Goal: Information Seeking & Learning: Learn about a topic

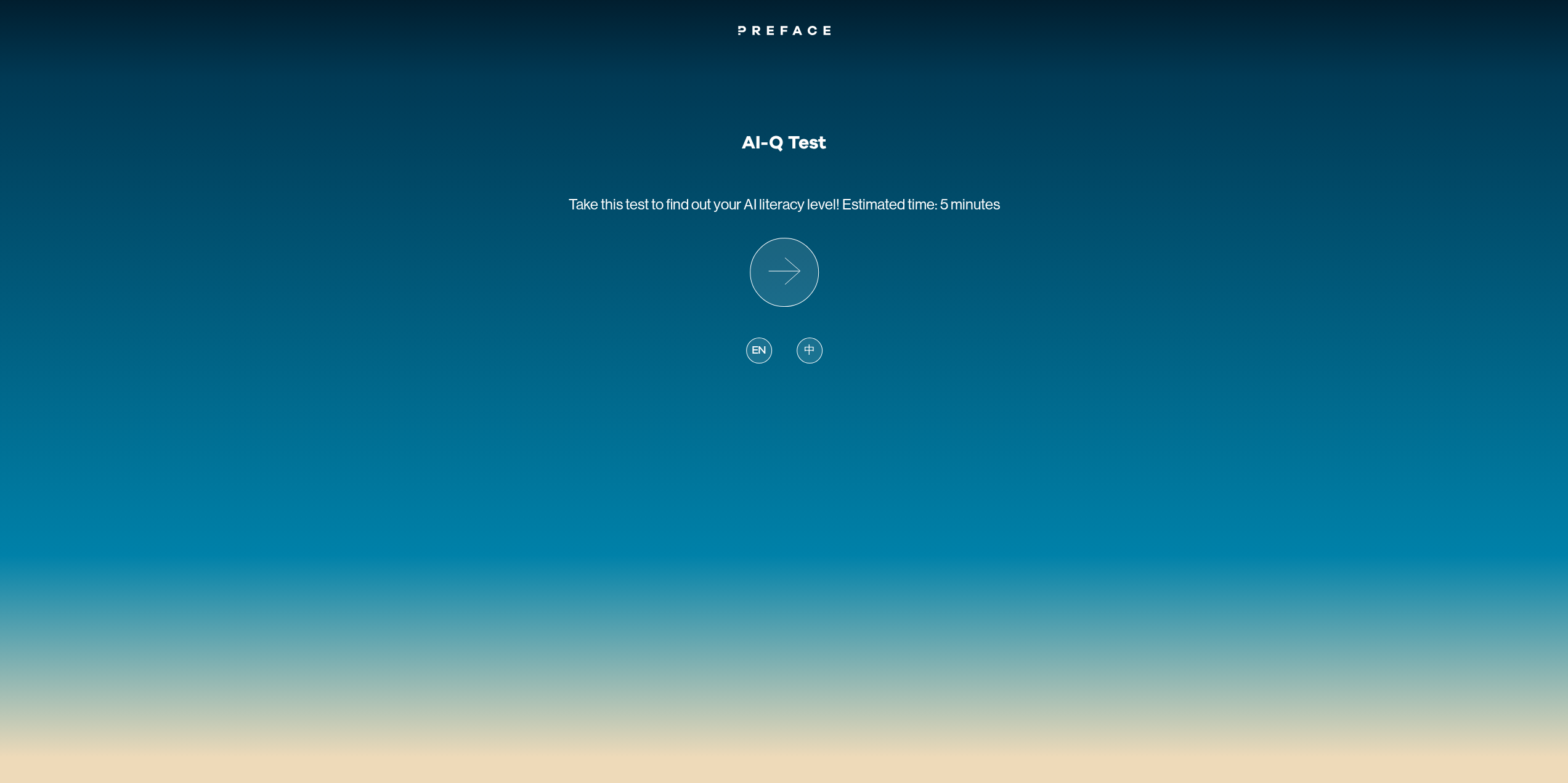
click at [796, 356] on div "中" at bounding box center [809, 350] width 26 height 26
click at [806, 355] on span "中" at bounding box center [809, 350] width 11 height 17
click at [782, 276] on icon at bounding box center [784, 272] width 68 height 68
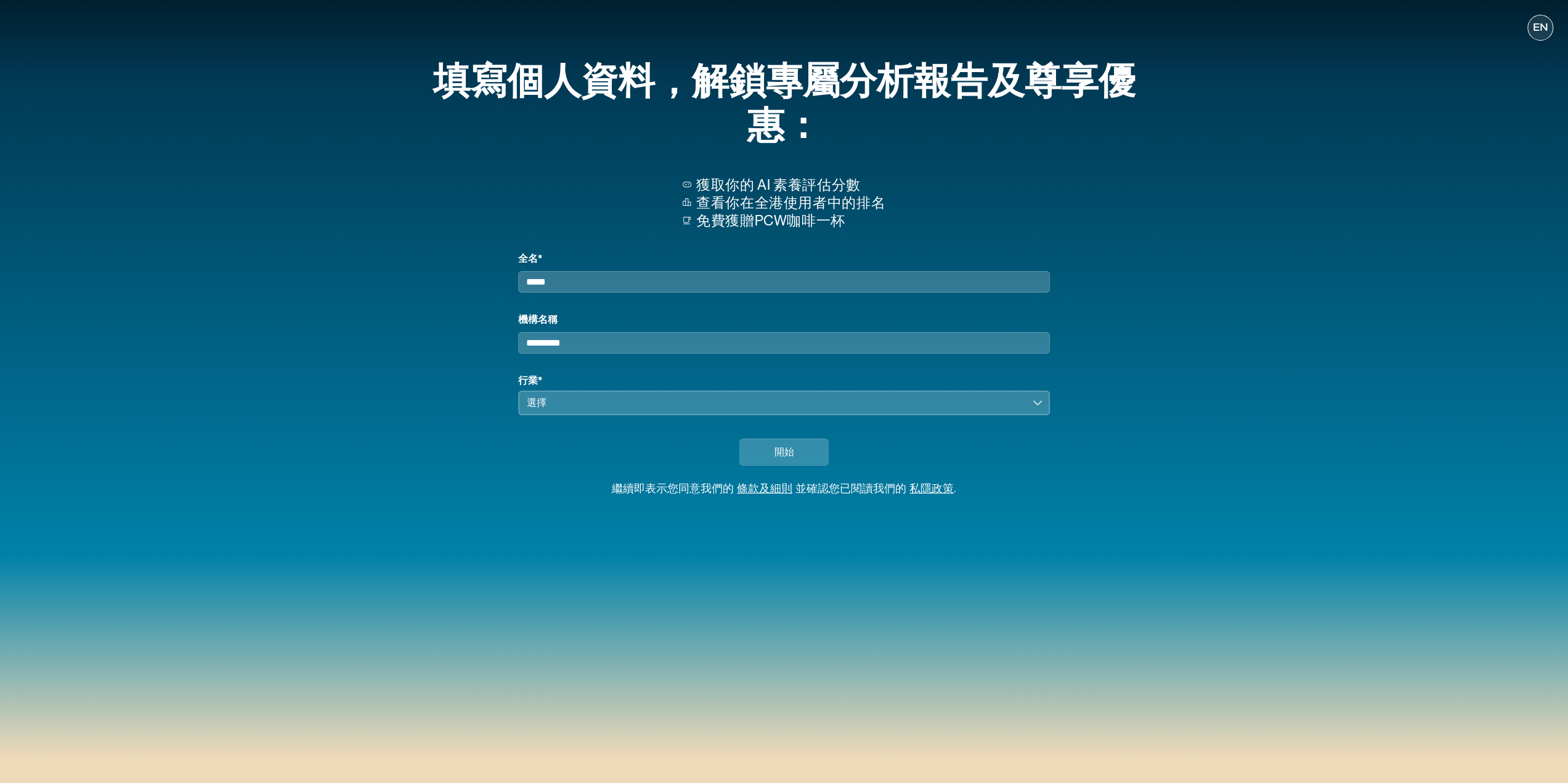
click at [779, 292] on input "全名*" at bounding box center [783, 282] width 531 height 21
type input "*"
click at [717, 350] on input "機構名稱" at bounding box center [783, 343] width 531 height 21
type input "*"
click at [651, 411] on div "選擇" at bounding box center [775, 403] width 497 height 15
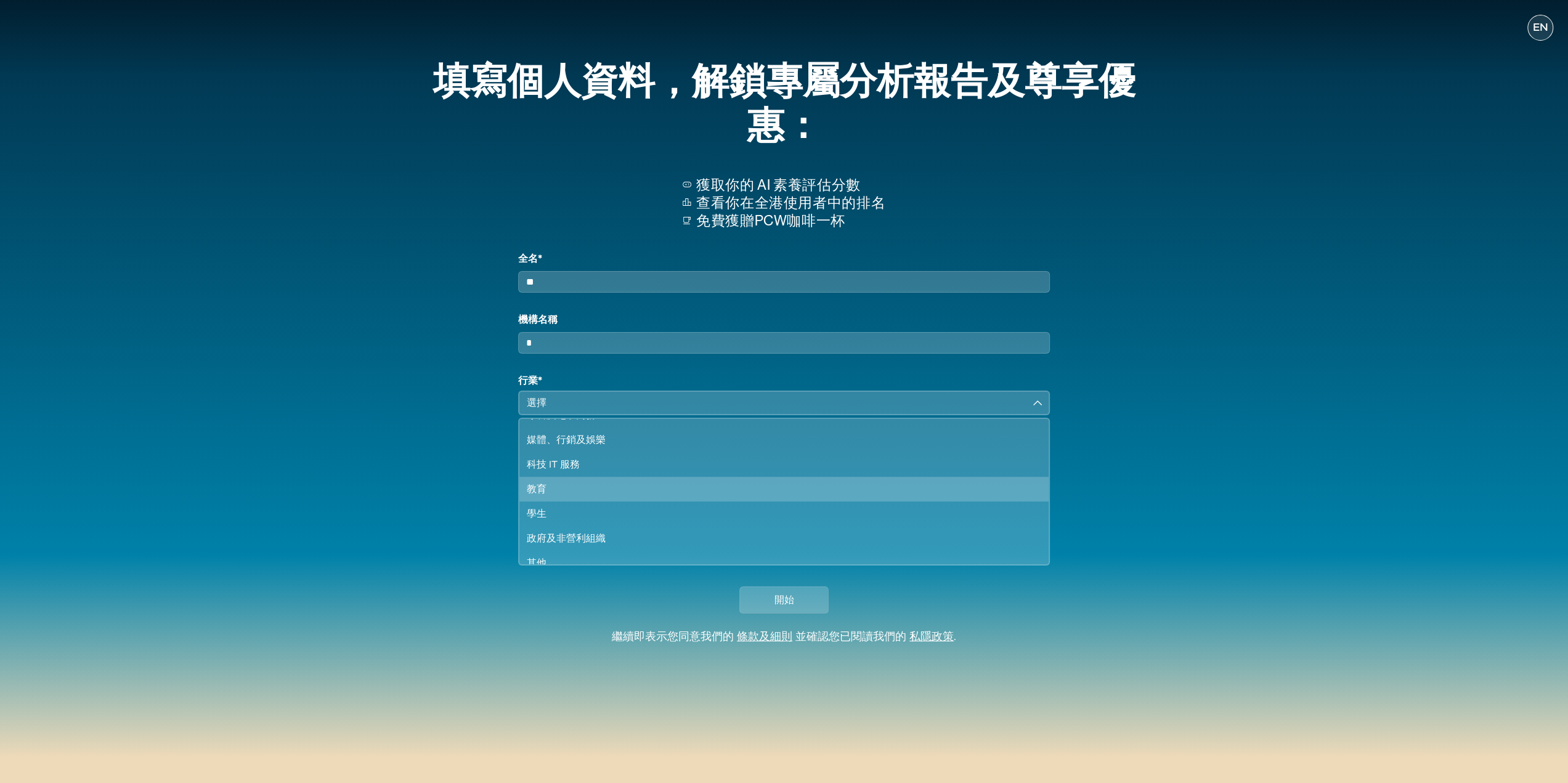
scroll to position [106, 0]
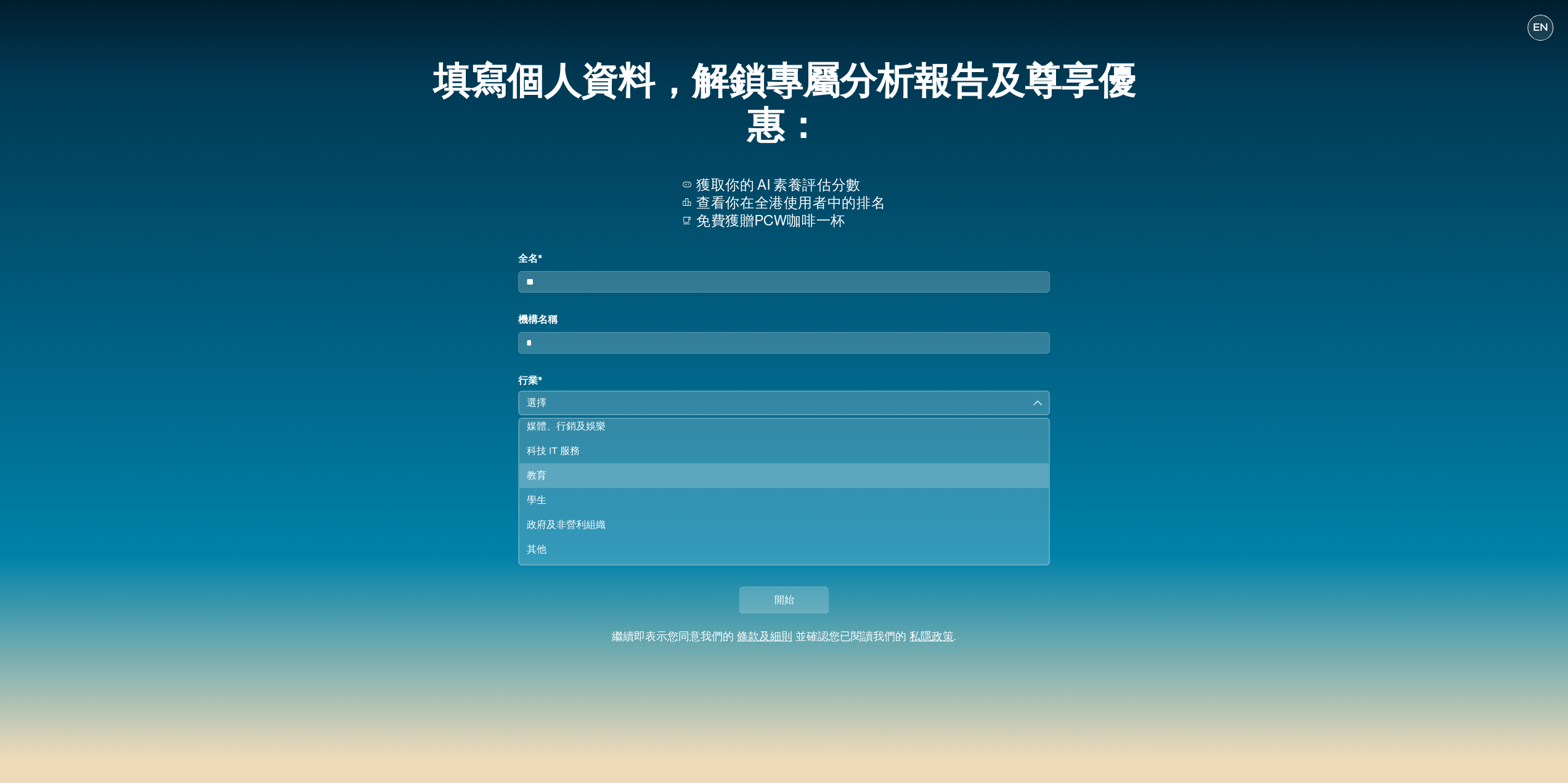
click at [588, 483] on div "教育" at bounding box center [776, 475] width 499 height 15
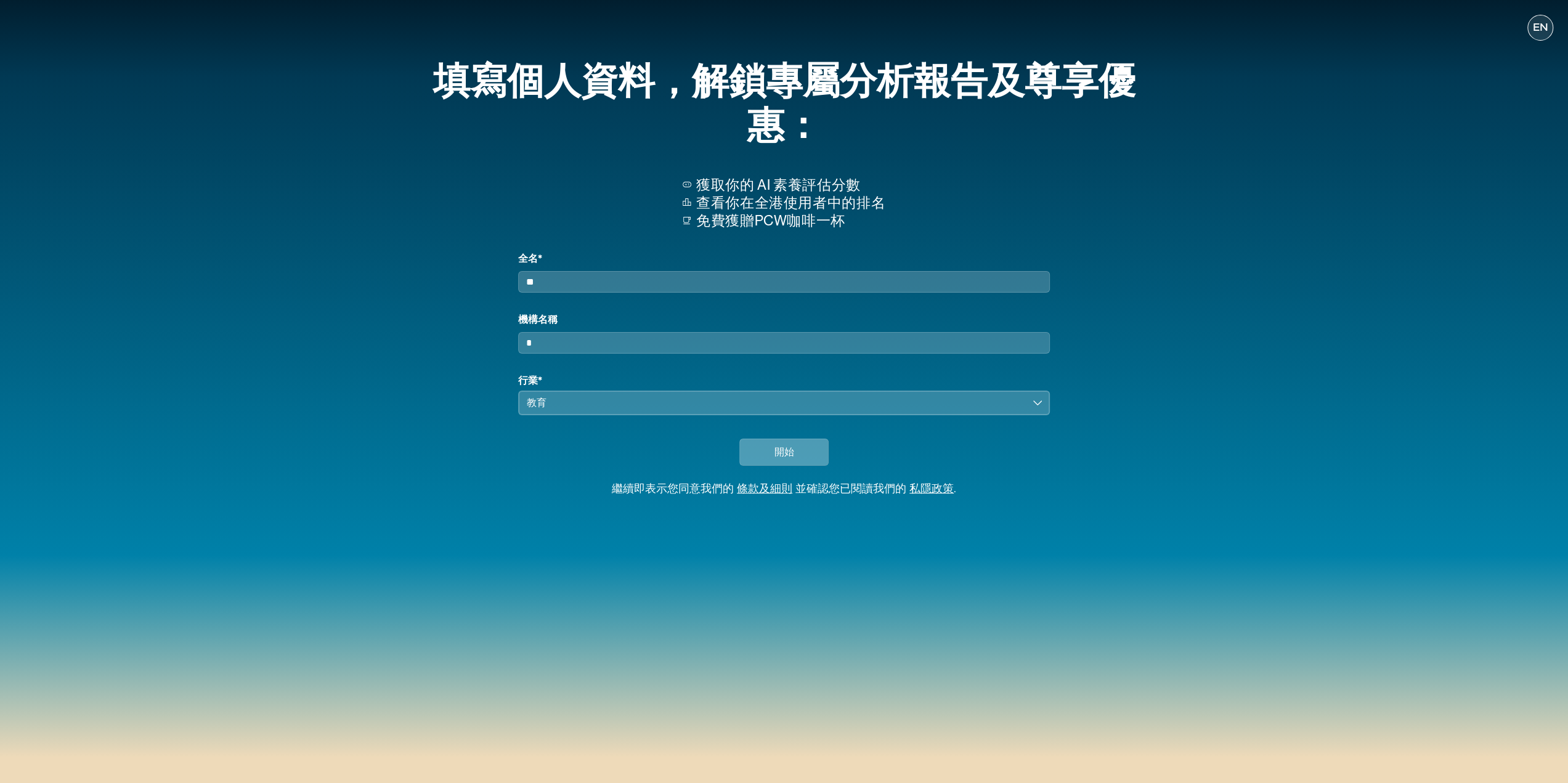
click at [791, 459] on span "開始" at bounding box center [784, 451] width 20 height 15
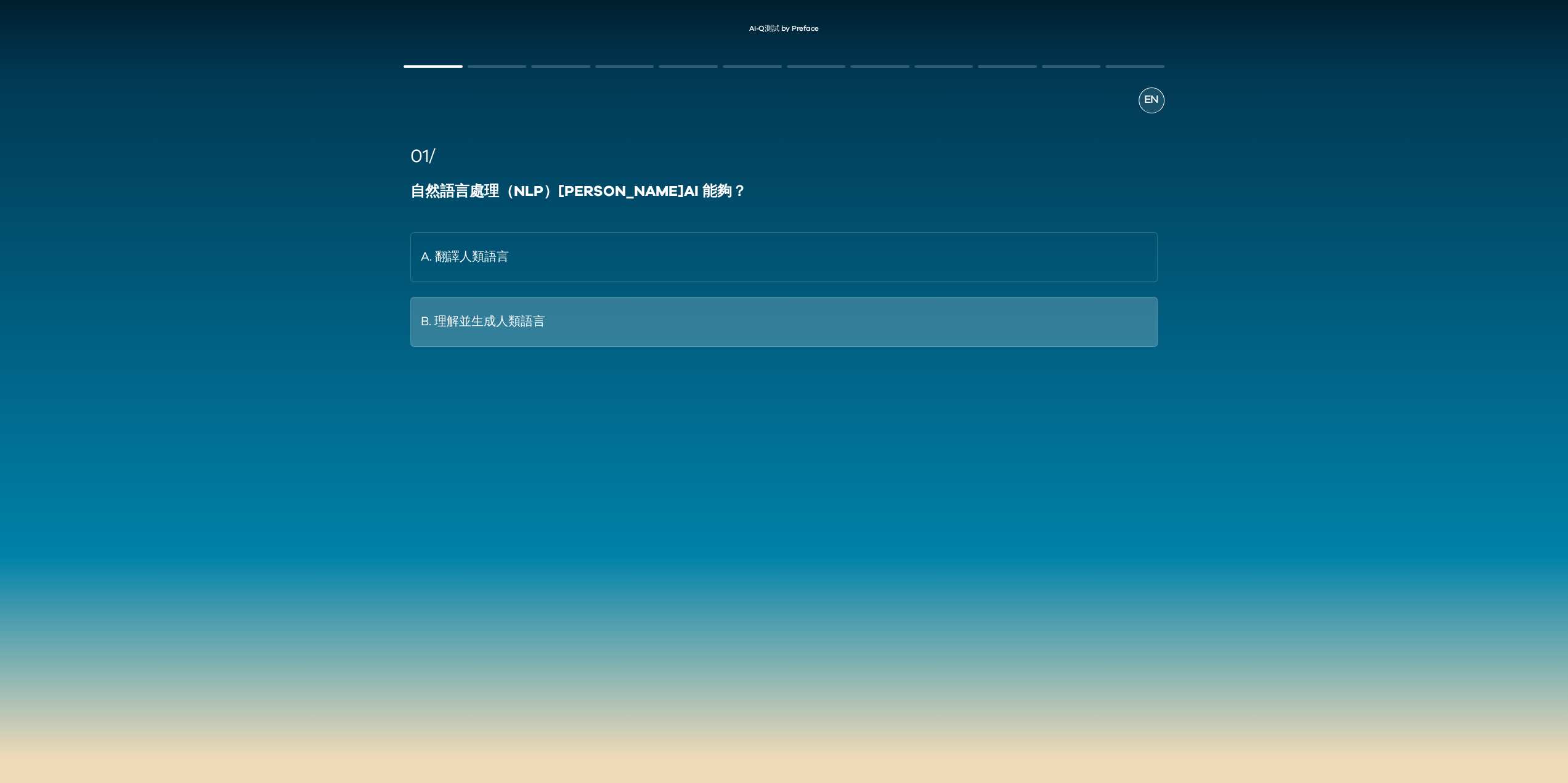
click at [672, 314] on button "B. 理解並生成人類語言" at bounding box center [784, 322] width 747 height 50
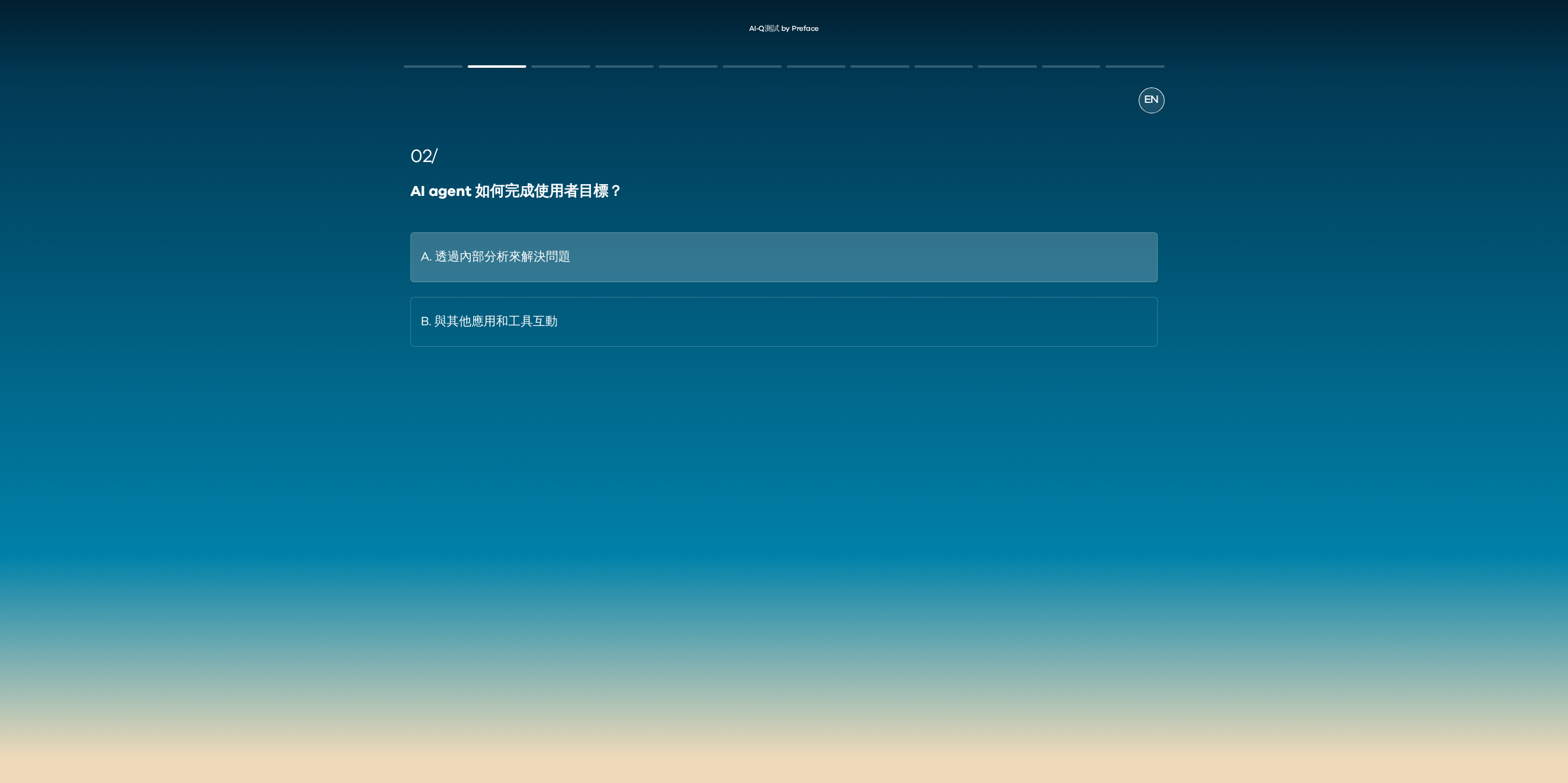
click at [561, 276] on button "A. 透過內部分析來解決問題" at bounding box center [784, 257] width 747 height 50
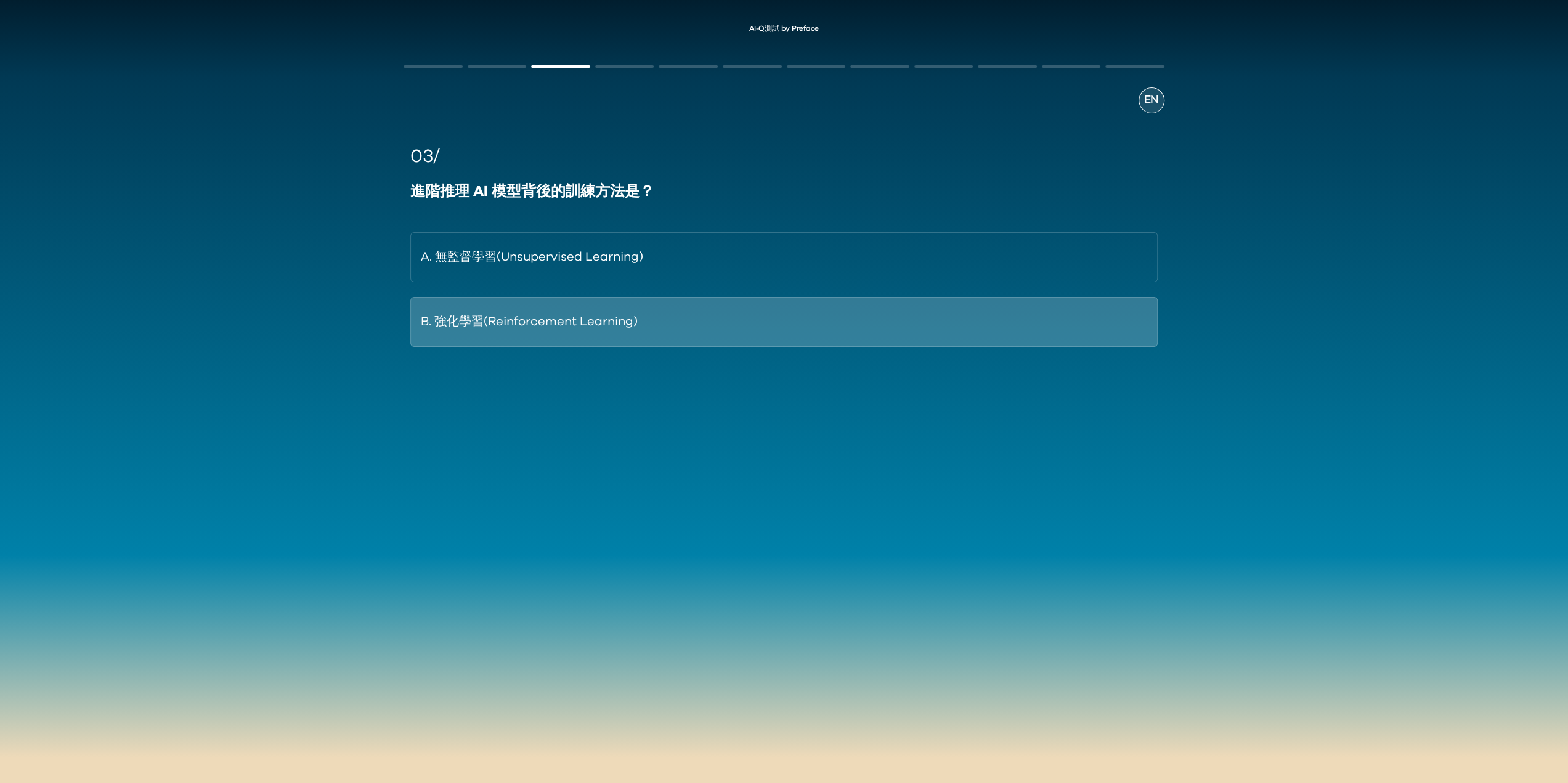
click at [682, 328] on button "B. 強化學習(Reinforcement Learning)" at bounding box center [784, 322] width 747 height 50
click at [731, 334] on button "B. 來自人類回饋的強化學習(Reinforcement Learning)" at bounding box center [784, 322] width 747 height 50
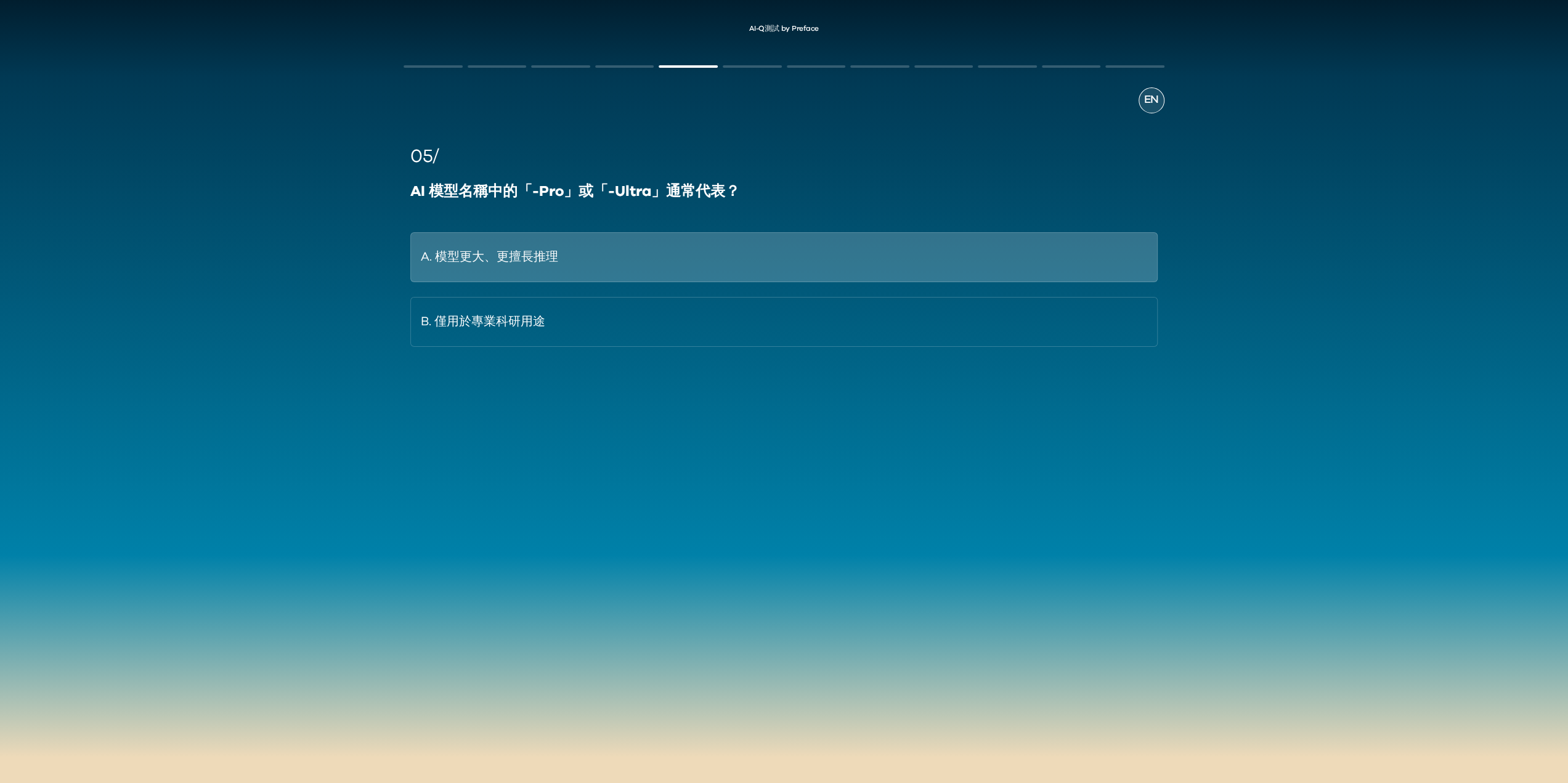
click at [622, 264] on button "A. 模型更大、更擅長推理" at bounding box center [784, 257] width 747 height 50
click at [636, 259] on button "A. Ernie Bot" at bounding box center [784, 257] width 747 height 50
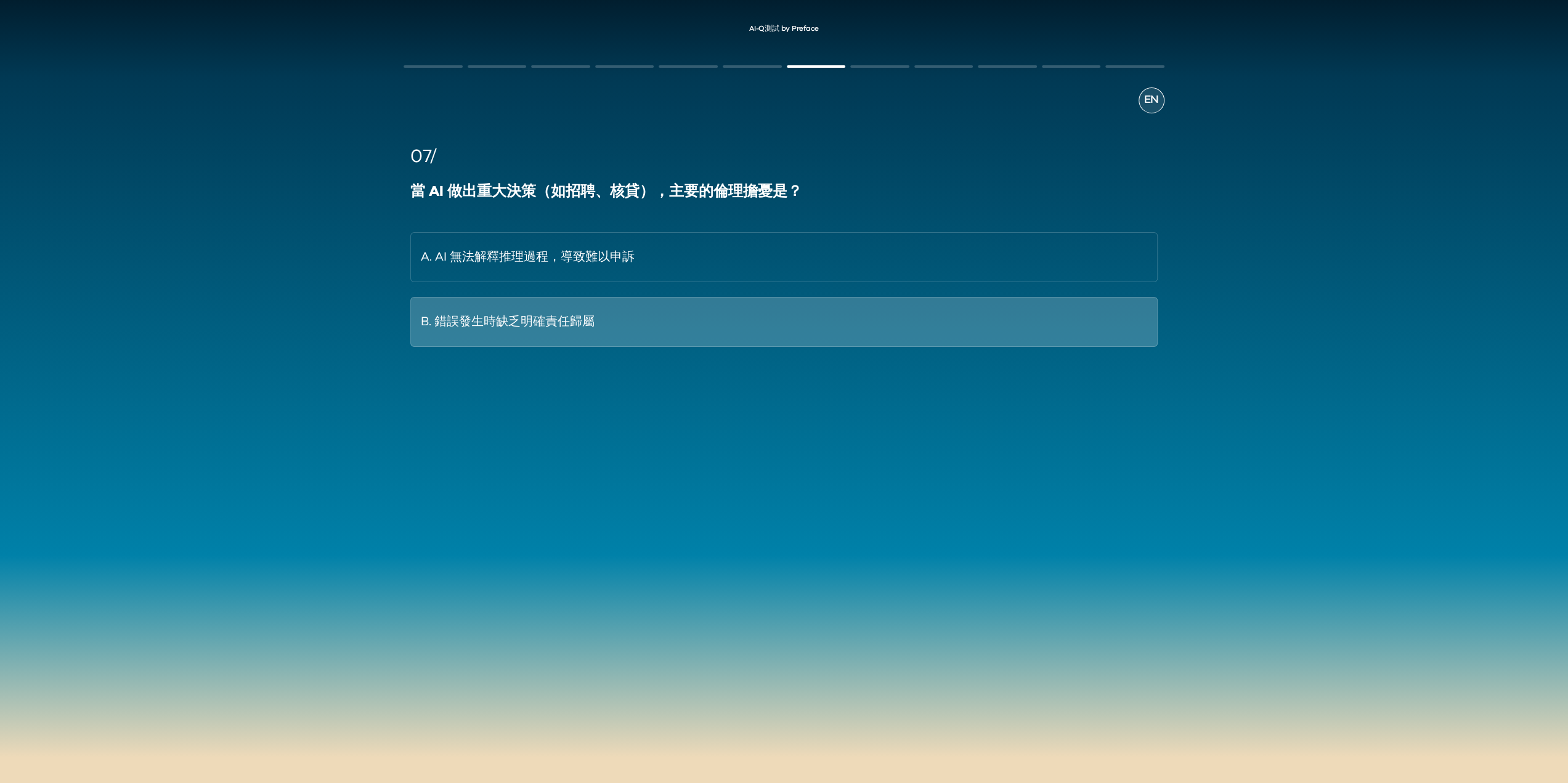
click at [626, 328] on button "B. 錯誤發生時缺乏明確責任歸屬" at bounding box center [784, 322] width 747 height 50
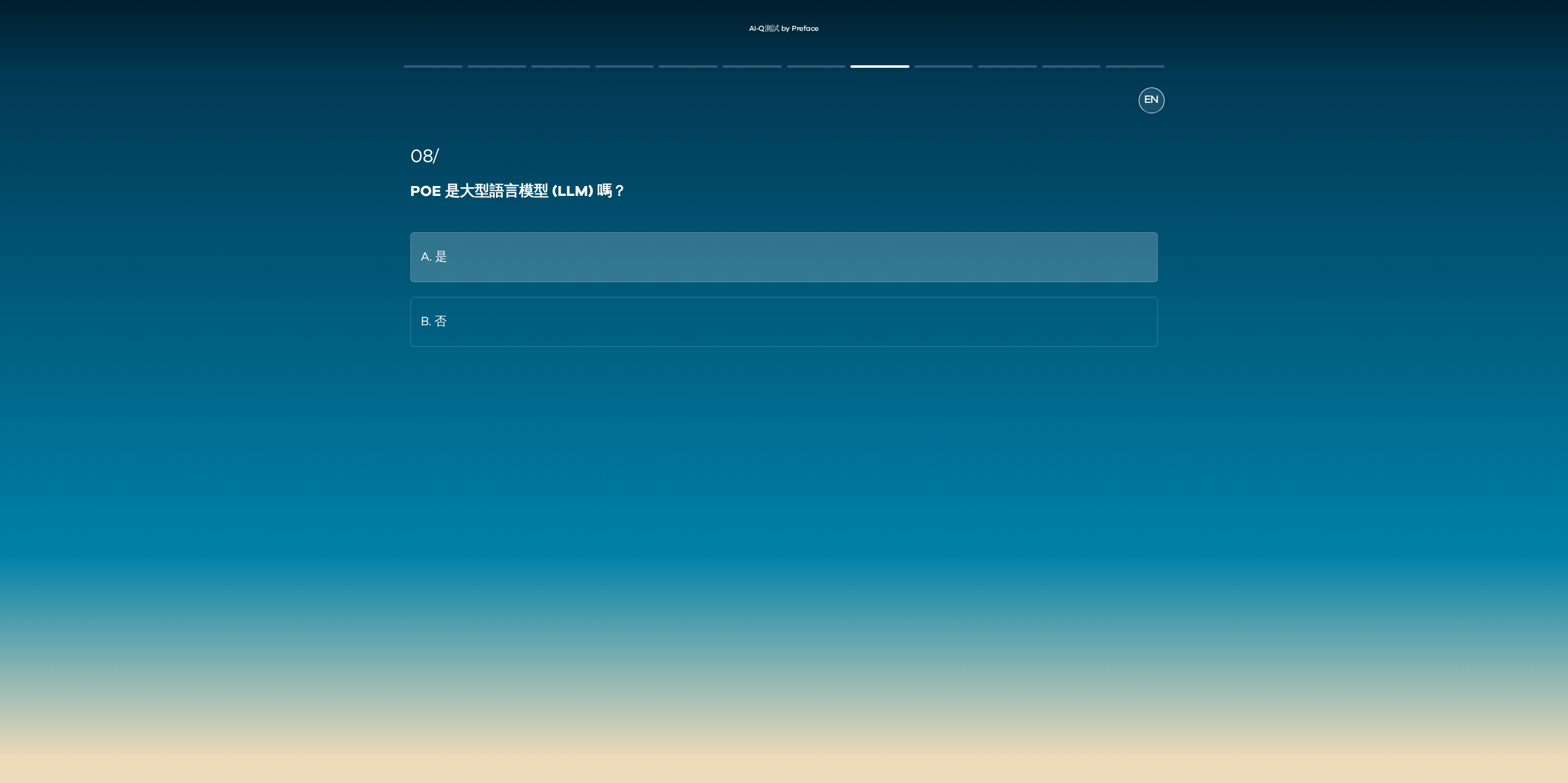
click at [587, 262] on button "A. 是" at bounding box center [784, 257] width 747 height 50
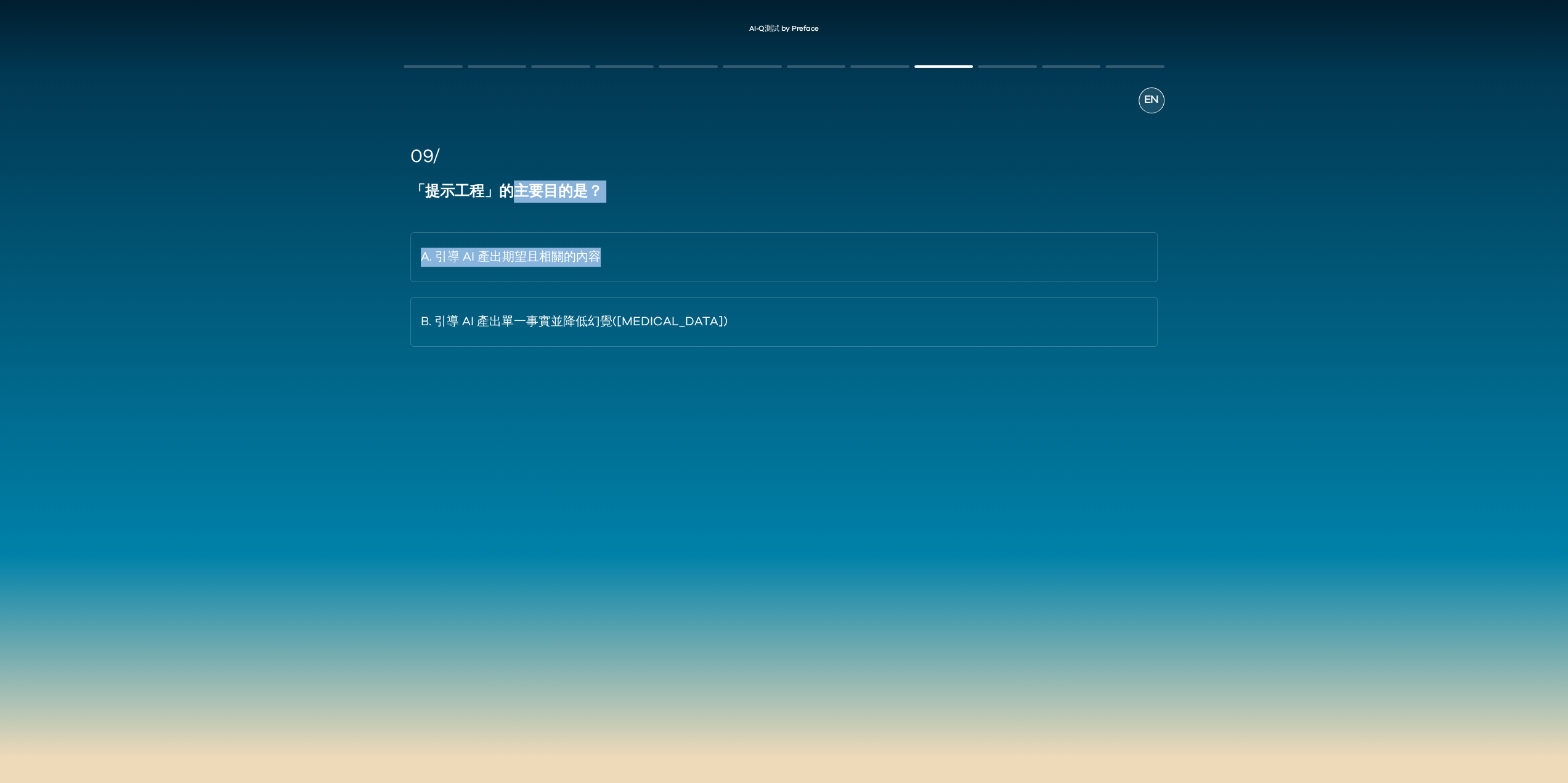
drag, startPoint x: 513, startPoint y: 181, endPoint x: 630, endPoint y: 204, distance: 119.2
click at [630, 204] on div "09/ 「提示工程」的主要目的是？ A. 引導 AI 產出期望且相關的內容 B. 引導 AI 產出單一事實並降低幻覺([MEDICAL_DATA])" at bounding box center [784, 244] width 747 height 204
click at [579, 196] on div "「提示工程」的主要目的是？" at bounding box center [784, 191] width 747 height 22
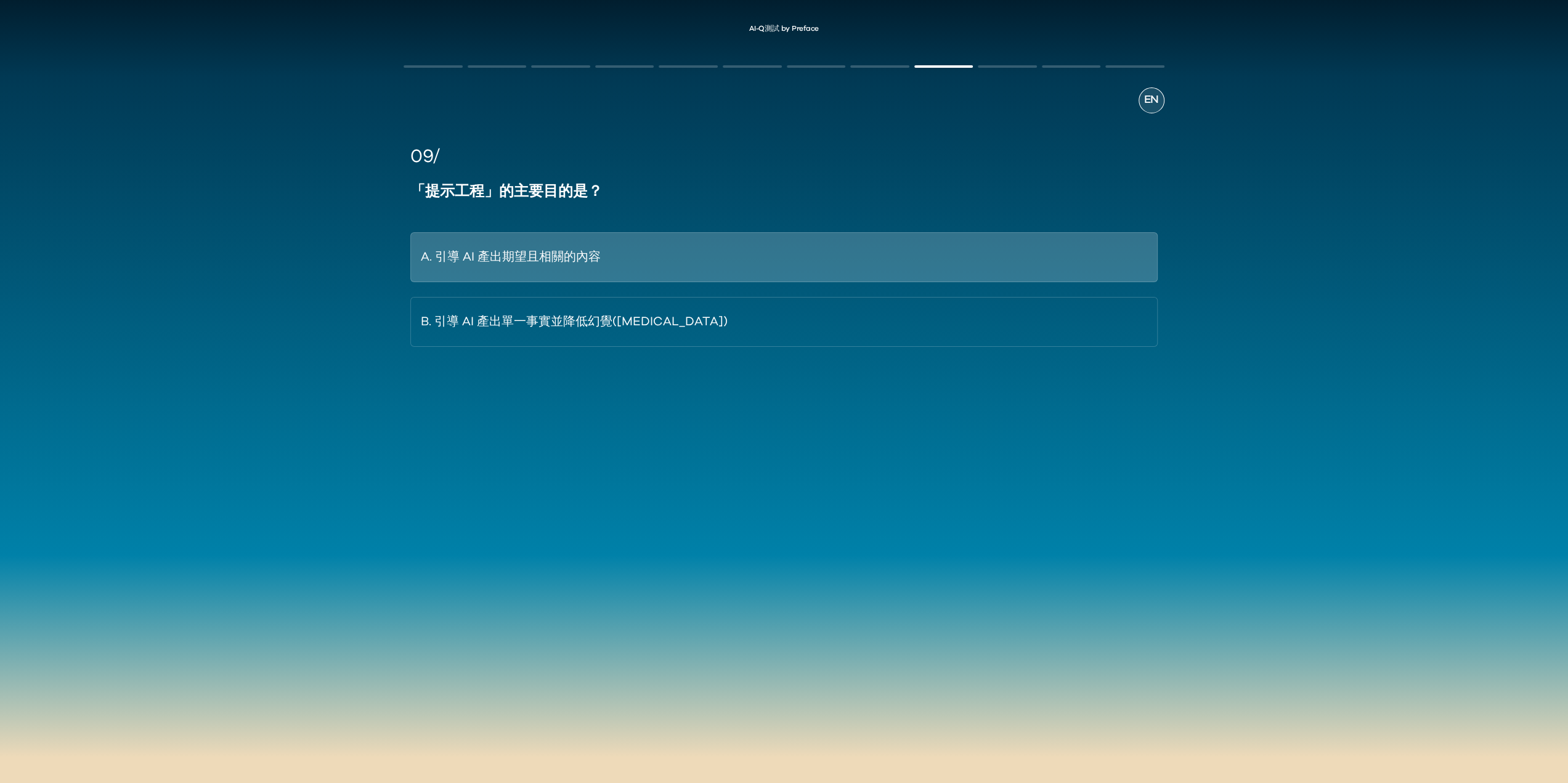
click at [580, 250] on button "A. 引導 AI 產出期望且相關的內容" at bounding box center [784, 257] width 747 height 50
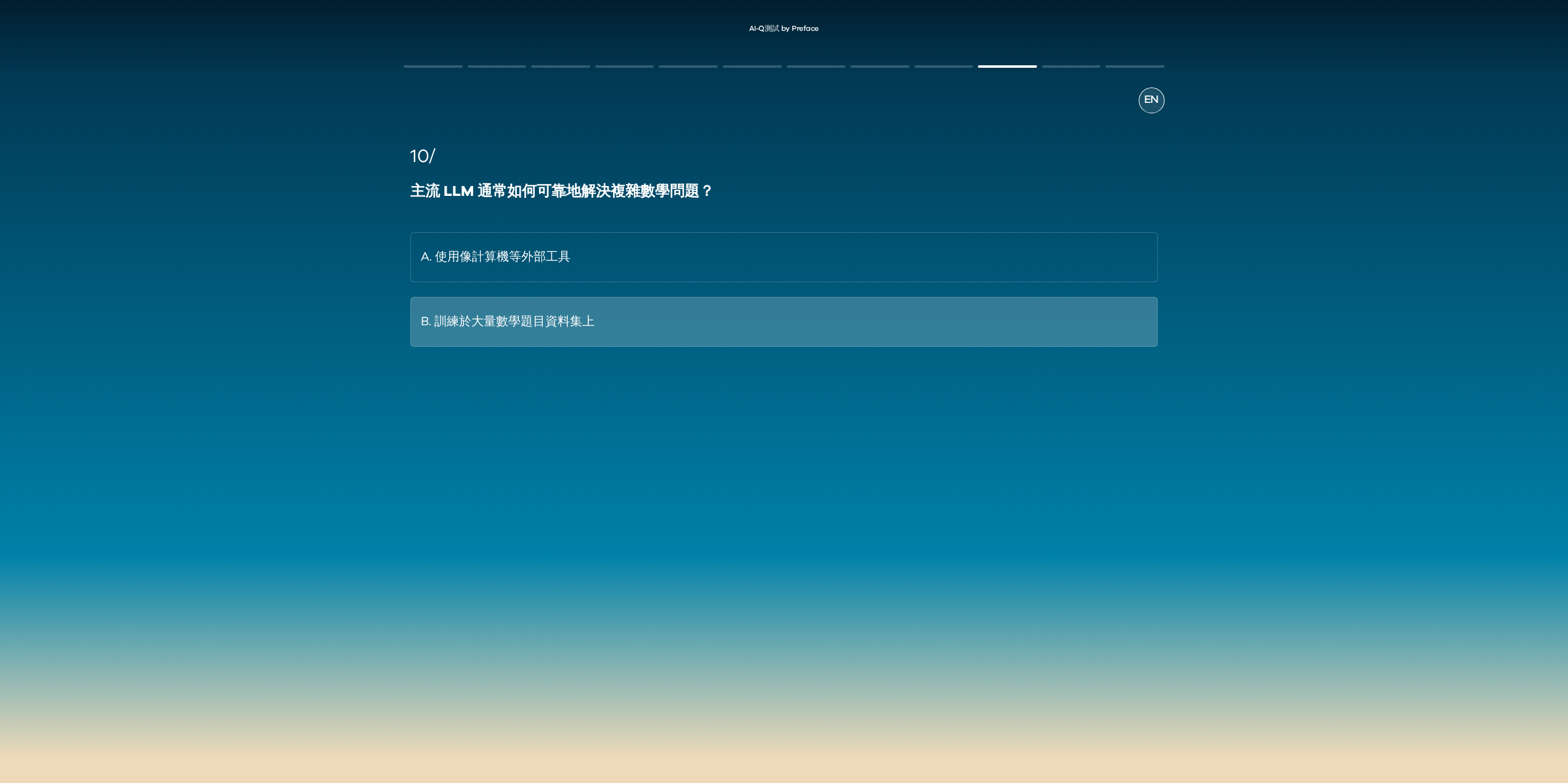
click at [631, 328] on button "B. 訓練於大量數學題目資料集上" at bounding box center [784, 322] width 747 height 50
click at [475, 332] on button "B. Gamma" at bounding box center [784, 322] width 747 height 50
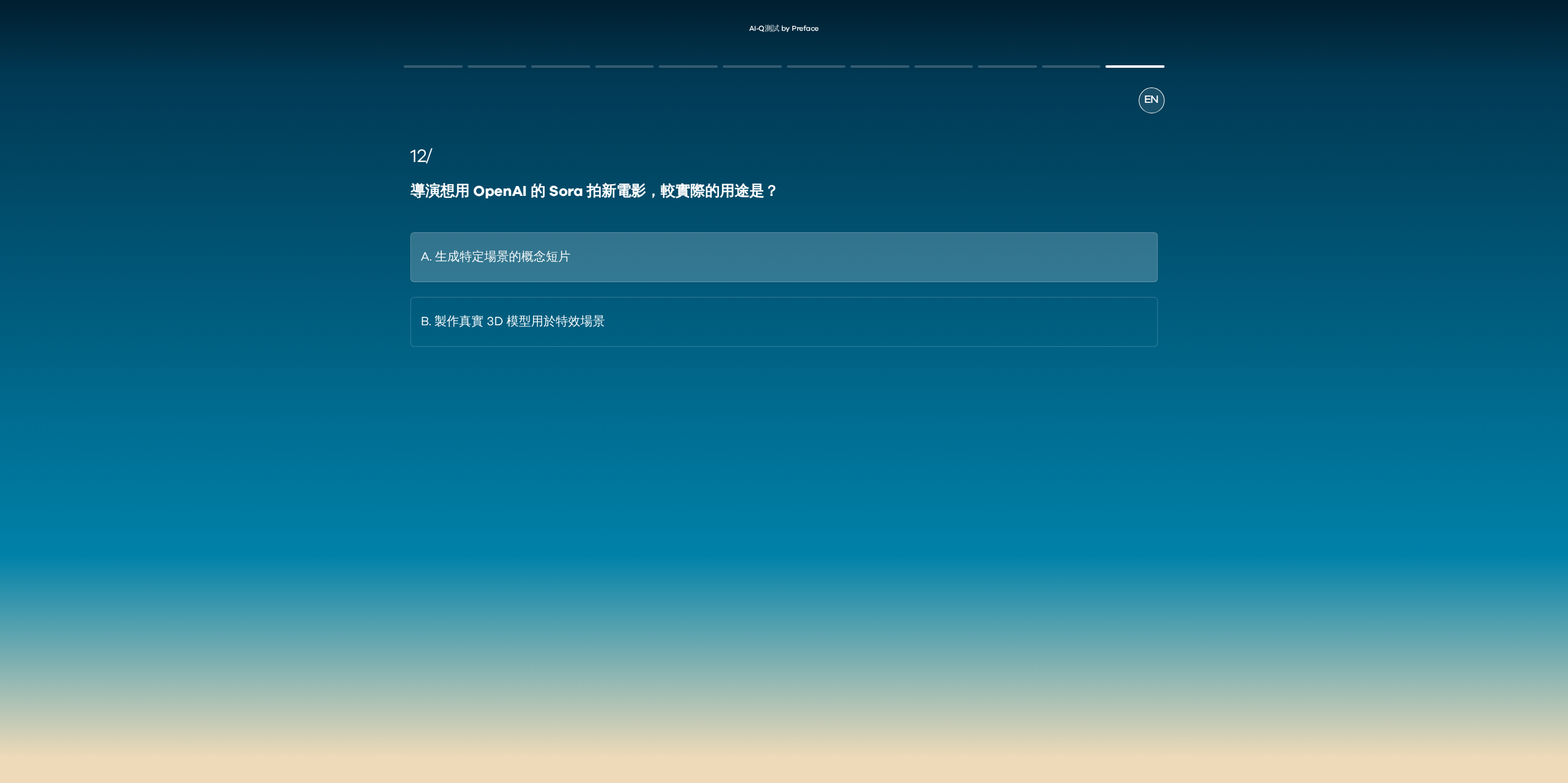
click at [604, 266] on button "A. 生成特定場景的概念短片" at bounding box center [784, 257] width 747 height 50
